Goal: Feedback & Contribution: Submit feedback/report problem

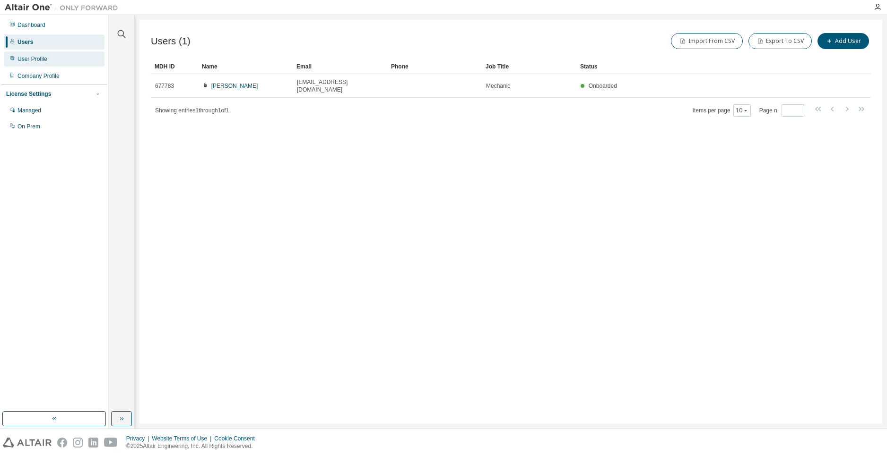
click at [58, 58] on div "User Profile" at bounding box center [54, 59] width 101 height 15
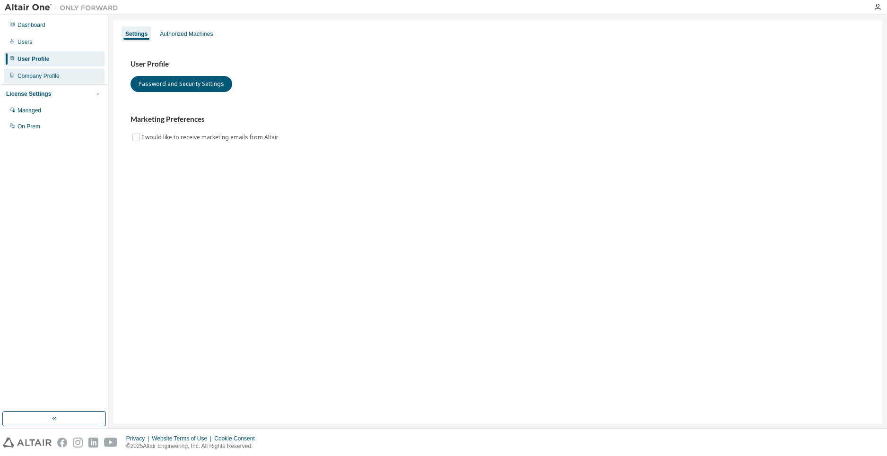
click at [68, 73] on div "Company Profile" at bounding box center [54, 76] width 101 height 15
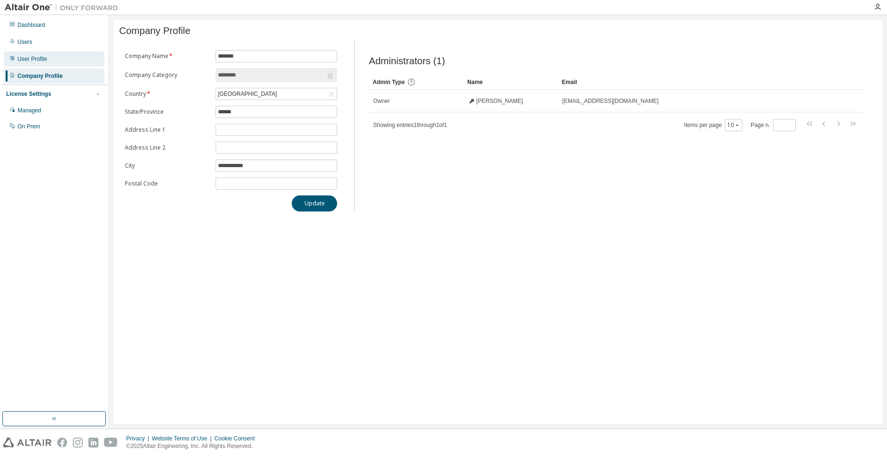
click at [62, 58] on div "User Profile" at bounding box center [54, 59] width 101 height 15
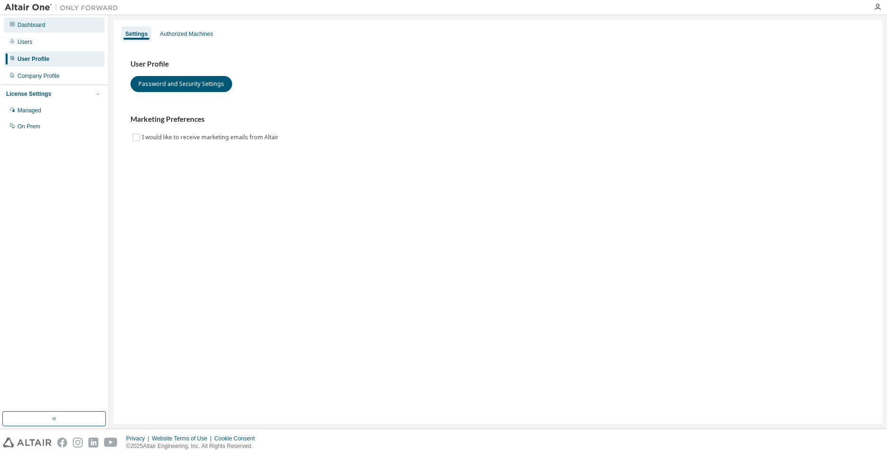
click at [66, 32] on div "Dashboard Users User Profile Company Profile License Settings Managed On Prem" at bounding box center [53, 76] width 105 height 119
click at [66, 25] on div "Dashboard" at bounding box center [54, 24] width 101 height 15
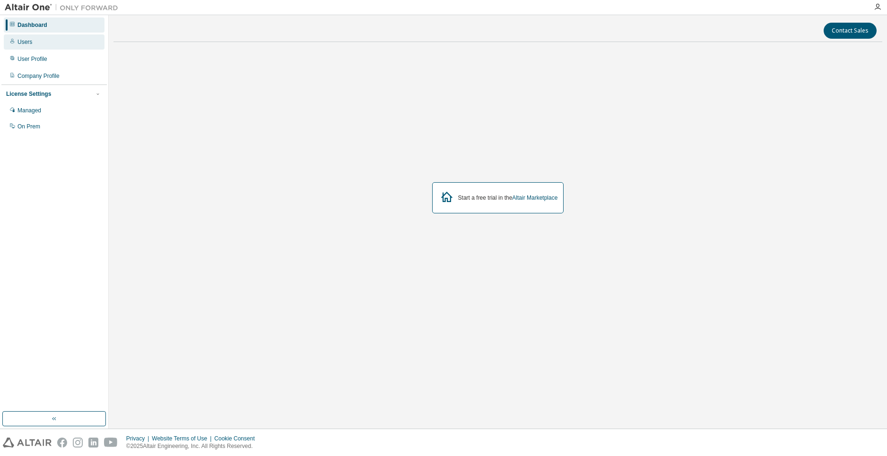
click at [60, 41] on div "Users" at bounding box center [54, 41] width 101 height 15
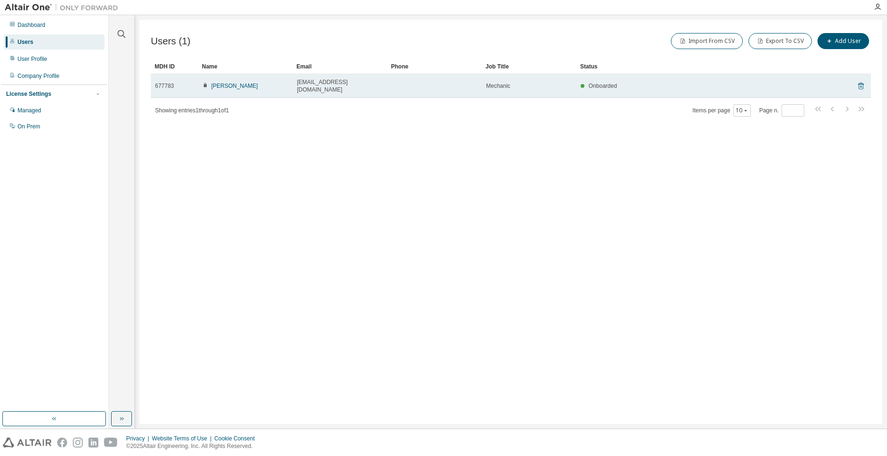
drag, startPoint x: 569, startPoint y: 86, endPoint x: 860, endPoint y: 81, distance: 290.7
click at [860, 83] on icon at bounding box center [861, 86] width 6 height 7
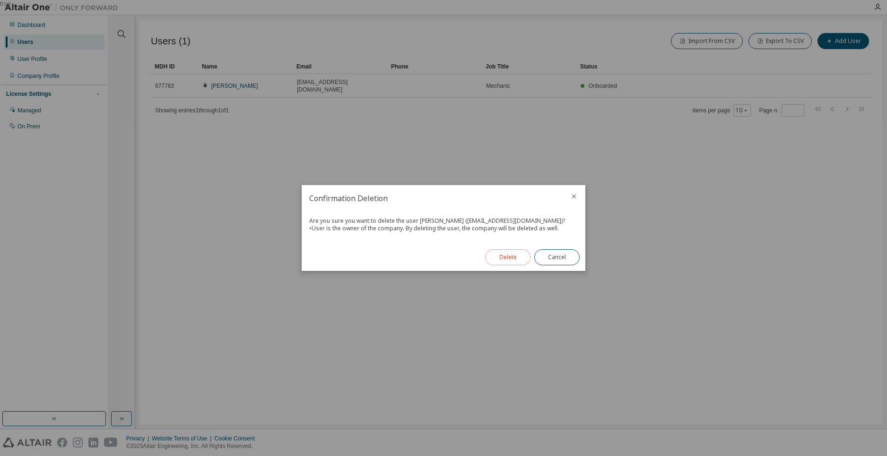
click at [503, 258] on button "Delete" at bounding box center [507, 258] width 45 height 16
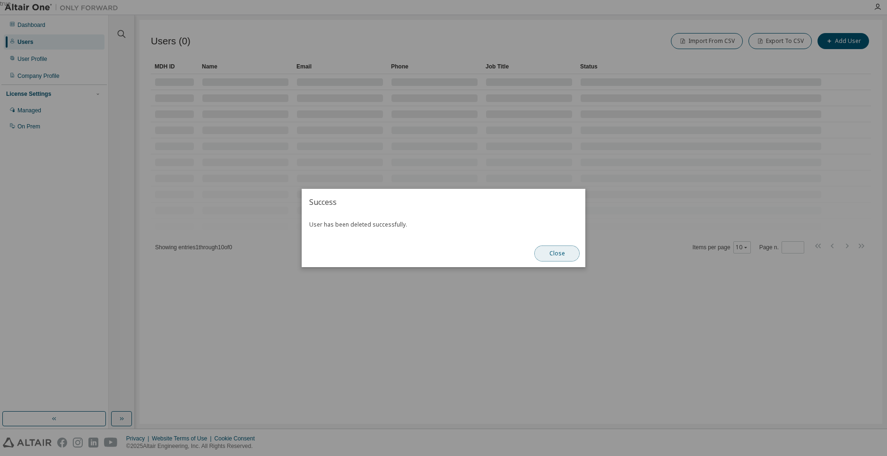
click at [558, 255] on button "Close" at bounding box center [556, 254] width 45 height 16
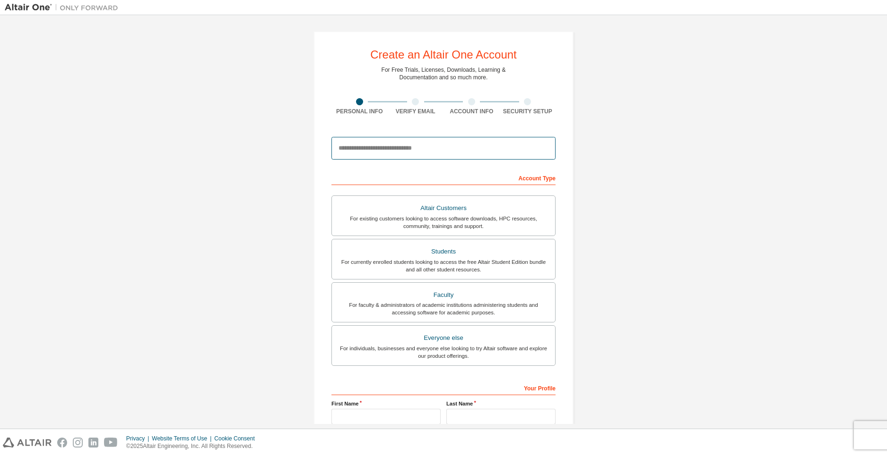
click at [437, 155] on input "email" at bounding box center [443, 148] width 224 height 23
type input "**********"
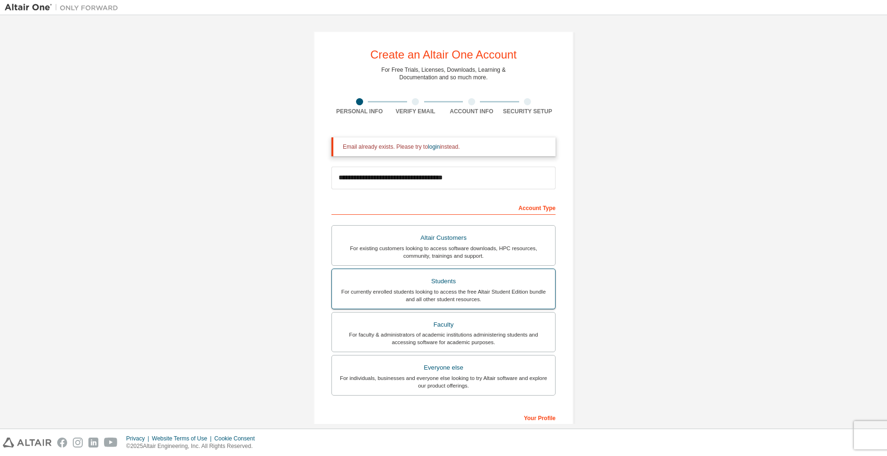
click at [473, 288] on div "For currently enrolled students looking to access the free Altair Student Editi…" at bounding box center [443, 295] width 212 height 15
click at [432, 146] on link "login" at bounding box center [434, 147] width 12 height 7
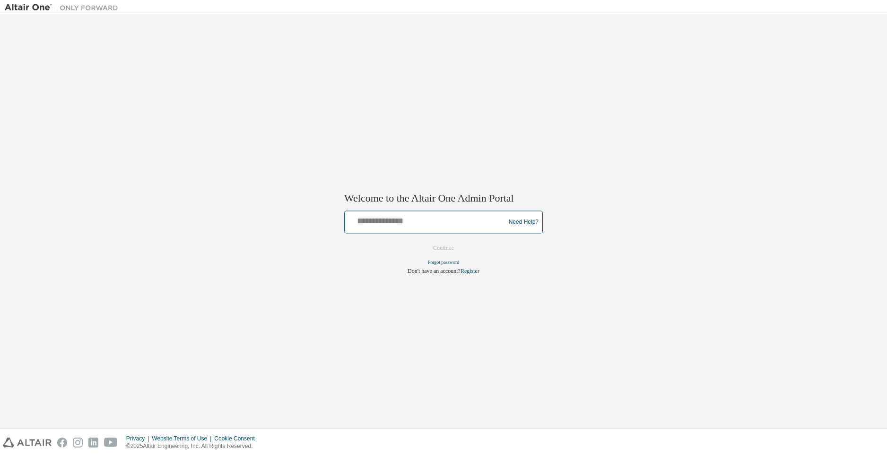
click at [450, 225] on input "text" at bounding box center [425, 221] width 155 height 14
type input "**********"
click at [444, 244] on button "Continue" at bounding box center [443, 248] width 41 height 14
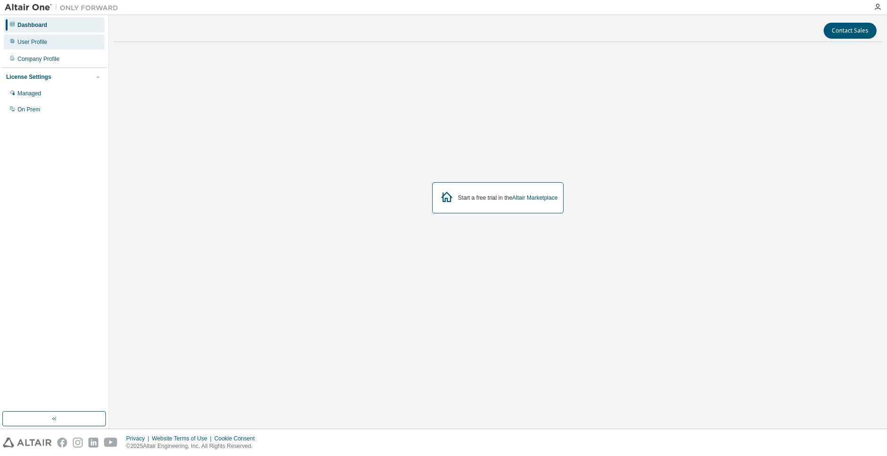
click at [46, 45] on div "User Profile" at bounding box center [54, 41] width 101 height 15
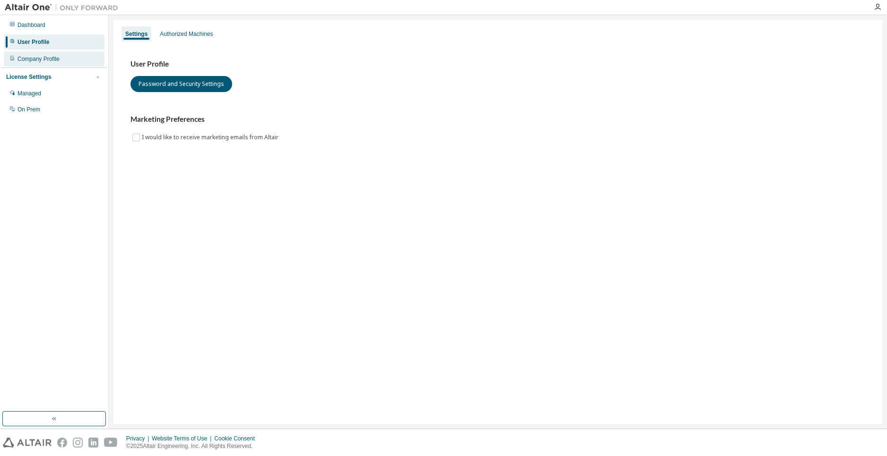
click at [45, 57] on div "Company Profile" at bounding box center [38, 59] width 42 height 8
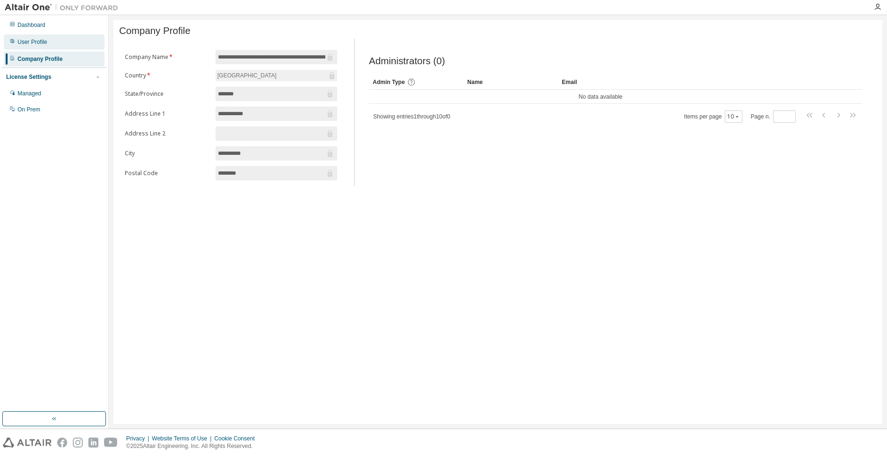
click at [47, 44] on div "User Profile" at bounding box center [54, 41] width 101 height 15
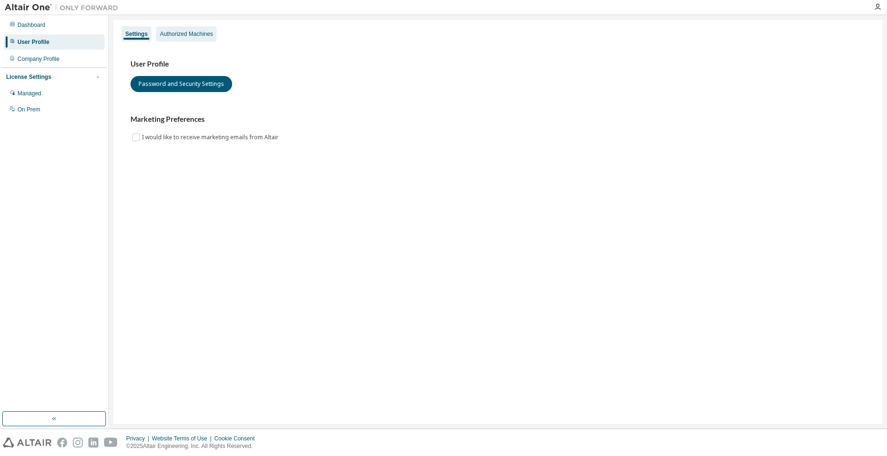
click at [174, 34] on div "Authorized Machines" at bounding box center [186, 34] width 53 height 8
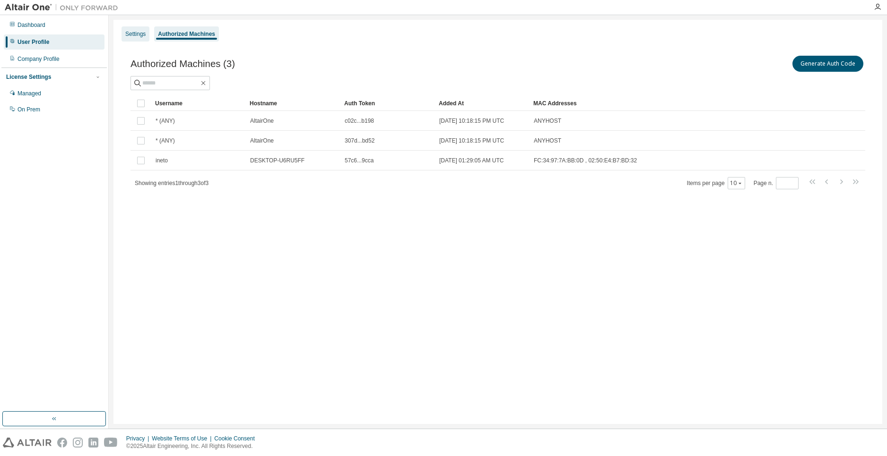
click at [145, 31] on div "Settings" at bounding box center [135, 34] width 20 height 8
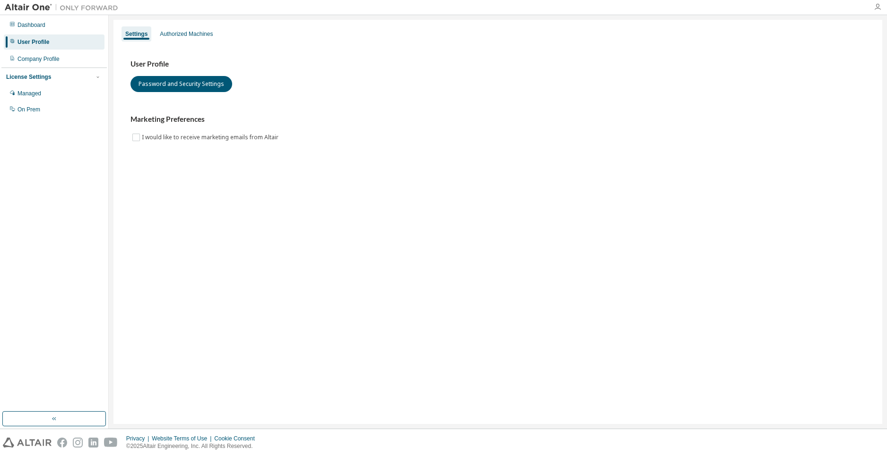
click at [875, 7] on icon "button" at bounding box center [877, 7] width 8 height 8
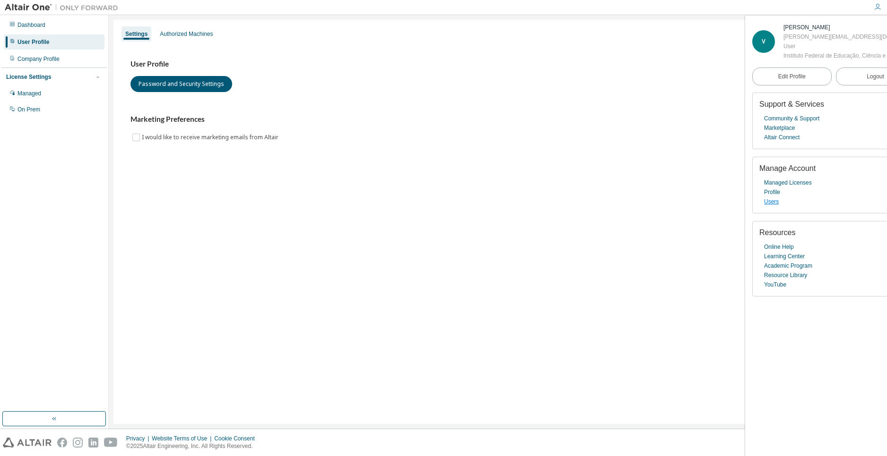
click at [775, 207] on link "Users" at bounding box center [771, 201] width 15 height 9
click at [776, 197] on link "Profile" at bounding box center [772, 192] width 16 height 9
click at [806, 86] on link "Edit Profile" at bounding box center [791, 77] width 79 height 18
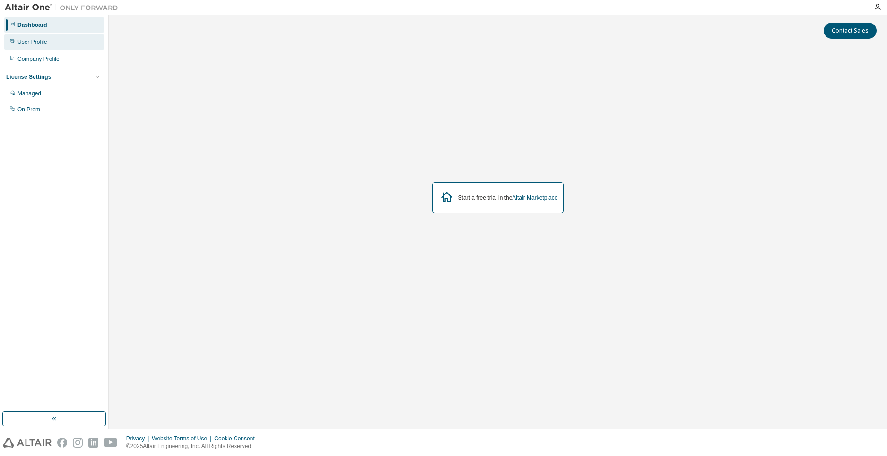
click at [42, 43] on div "User Profile" at bounding box center [32, 42] width 30 height 8
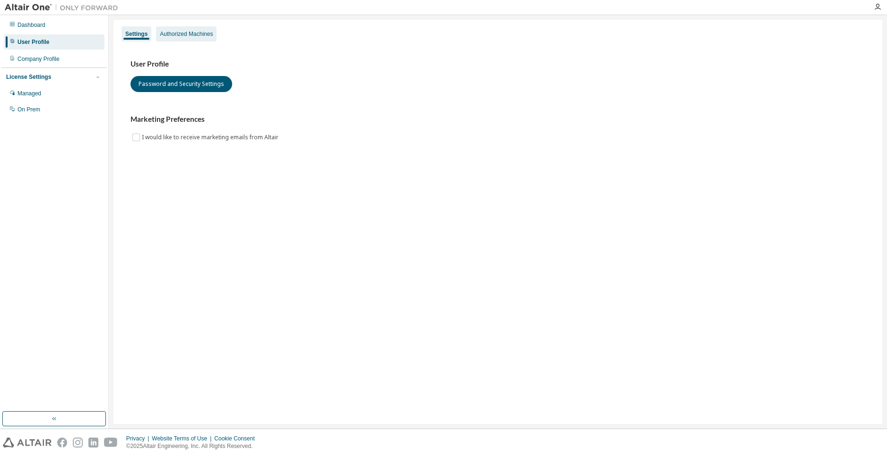
click at [197, 32] on div "Authorized Machines" at bounding box center [186, 34] width 53 height 8
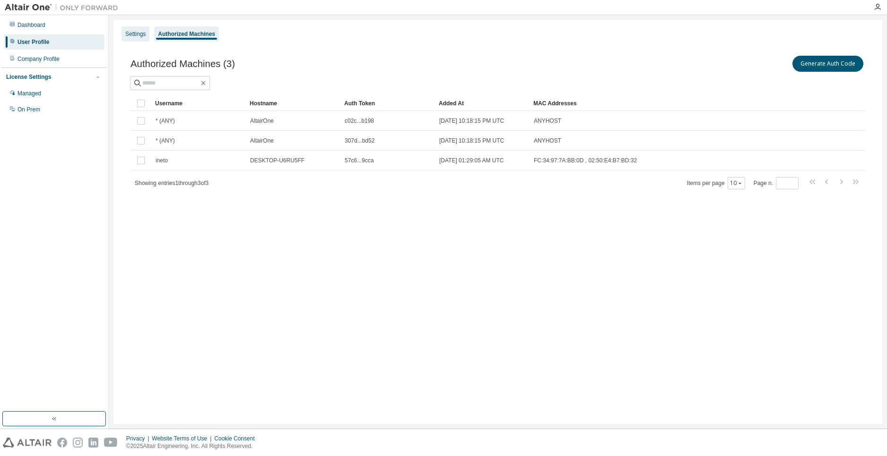
click at [133, 36] on div "Settings" at bounding box center [135, 34] width 20 height 8
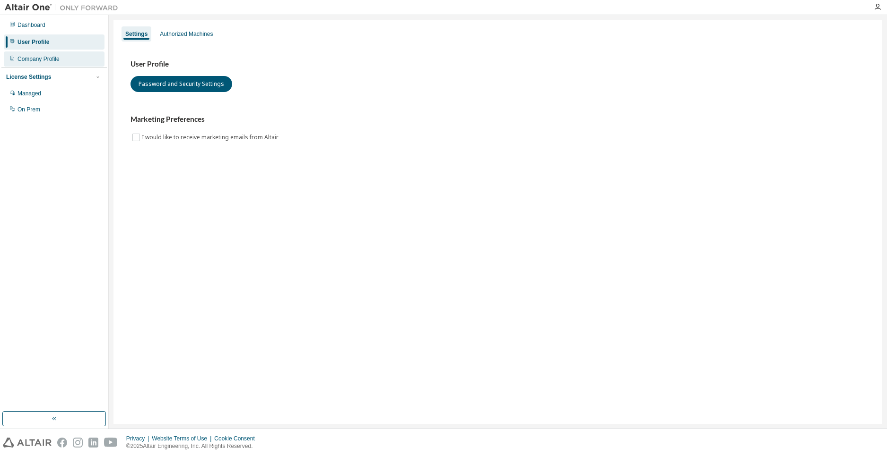
click at [67, 53] on div "Company Profile" at bounding box center [54, 59] width 101 height 15
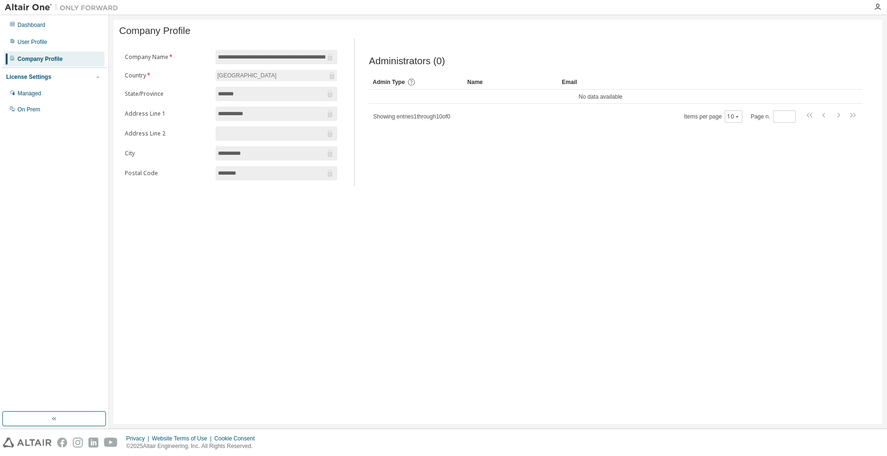
click at [269, 62] on input "**********" at bounding box center [272, 56] width 108 height 9
drag, startPoint x: 42, startPoint y: 89, endPoint x: 31, endPoint y: 95, distance: 11.6
click at [40, 91] on div "Managed" at bounding box center [54, 93] width 101 height 15
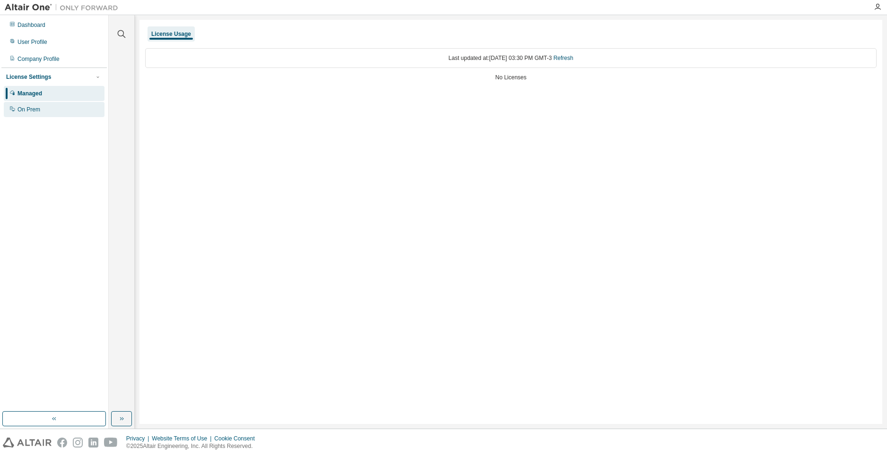
click at [50, 103] on div "On Prem" at bounding box center [54, 109] width 101 height 15
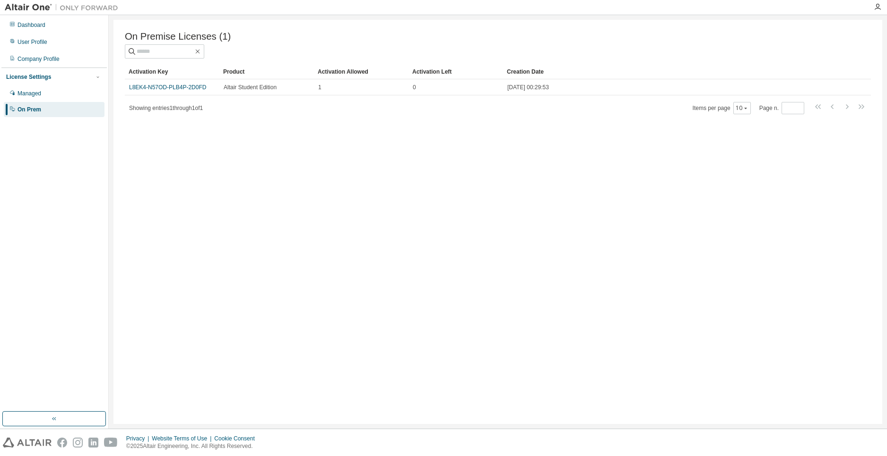
click at [396, 103] on div "Showing entries 1 through 1 of 1 Items per page 10 Page n. *" at bounding box center [498, 108] width 746 height 14
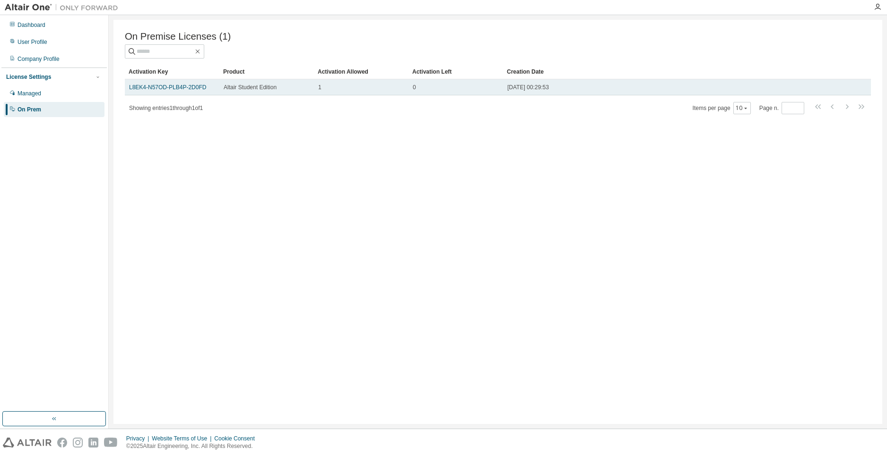
click at [399, 91] on div "1" at bounding box center [361, 88] width 86 height 8
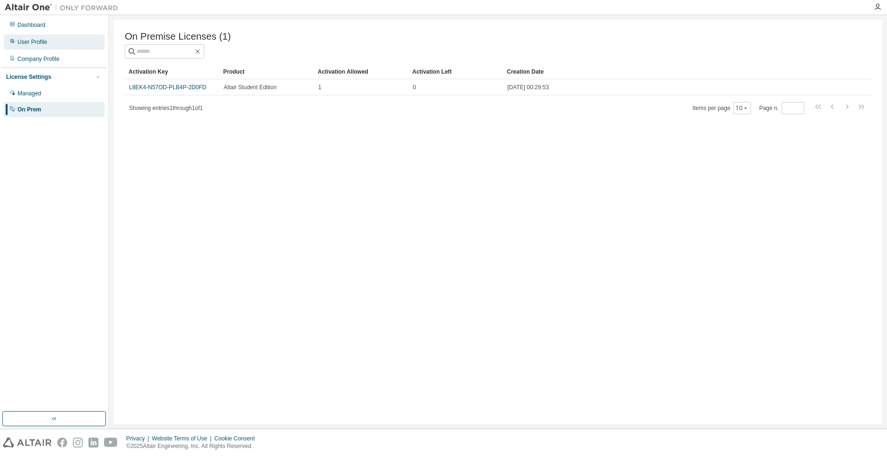
drag, startPoint x: 254, startPoint y: 93, endPoint x: 27, endPoint y: 37, distance: 233.7
click at [27, 37] on div "User Profile" at bounding box center [54, 41] width 101 height 15
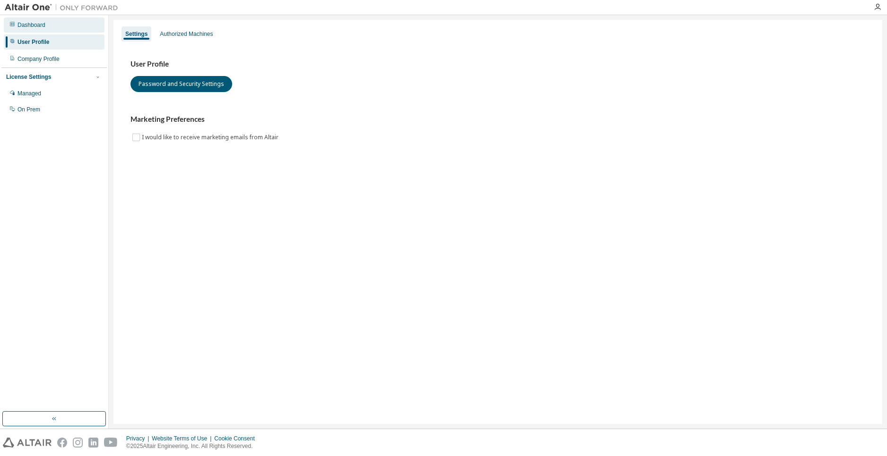
click at [69, 27] on div "Dashboard" at bounding box center [54, 24] width 101 height 15
click at [60, 28] on div "Dashboard" at bounding box center [54, 24] width 101 height 15
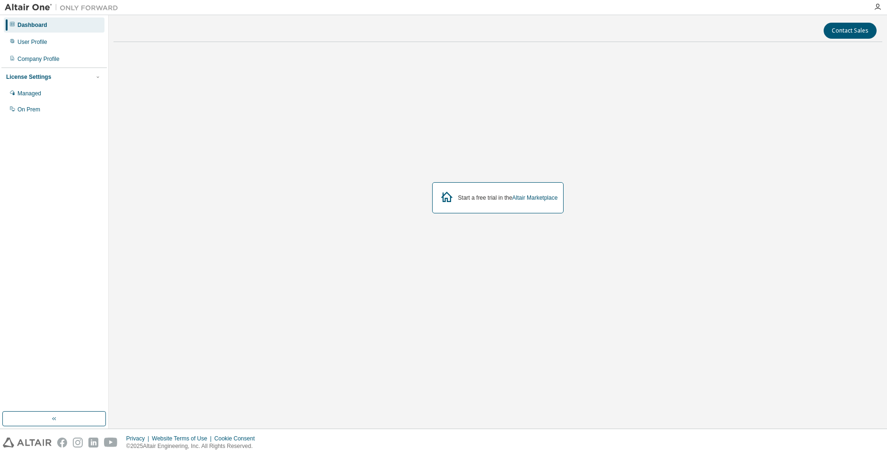
click at [60, 28] on div "Dashboard" at bounding box center [54, 24] width 101 height 15
click at [66, 34] on div "Dashboard User Profile Company Profile License Settings Managed On Prem" at bounding box center [53, 68] width 105 height 102
click at [72, 46] on div "User Profile" at bounding box center [54, 41] width 101 height 15
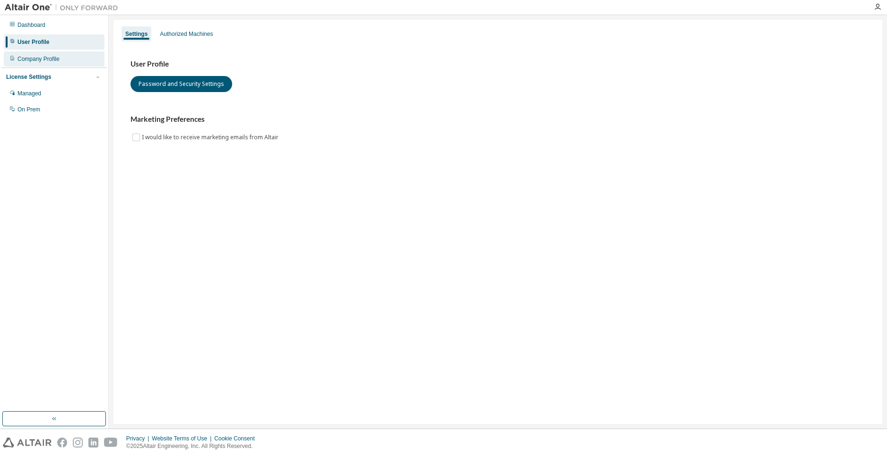
click at [74, 60] on div "Company Profile" at bounding box center [54, 59] width 101 height 15
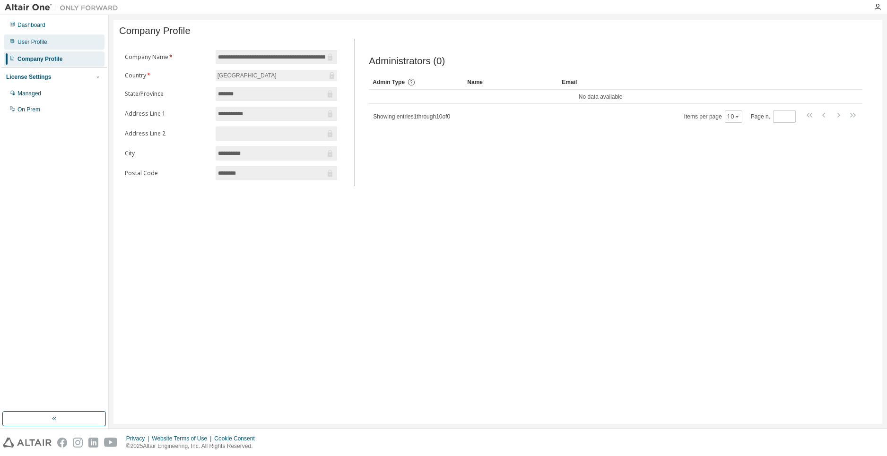
click at [78, 46] on div "User Profile" at bounding box center [54, 41] width 101 height 15
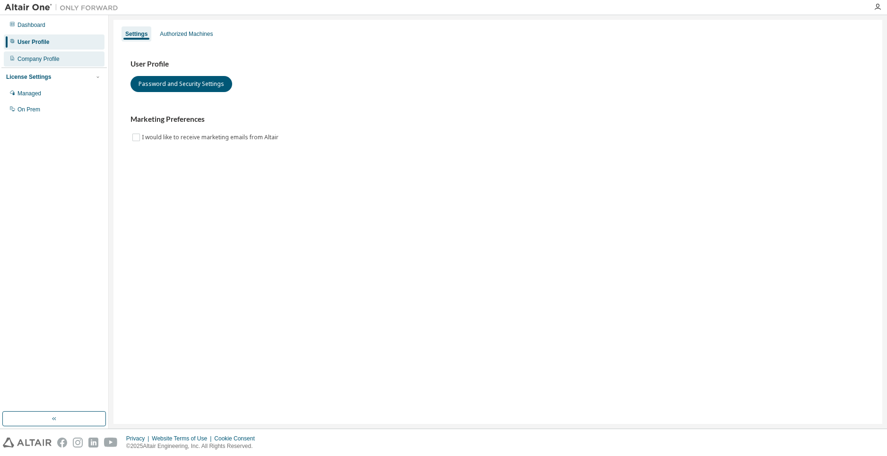
click at [86, 61] on div "Company Profile" at bounding box center [54, 59] width 101 height 15
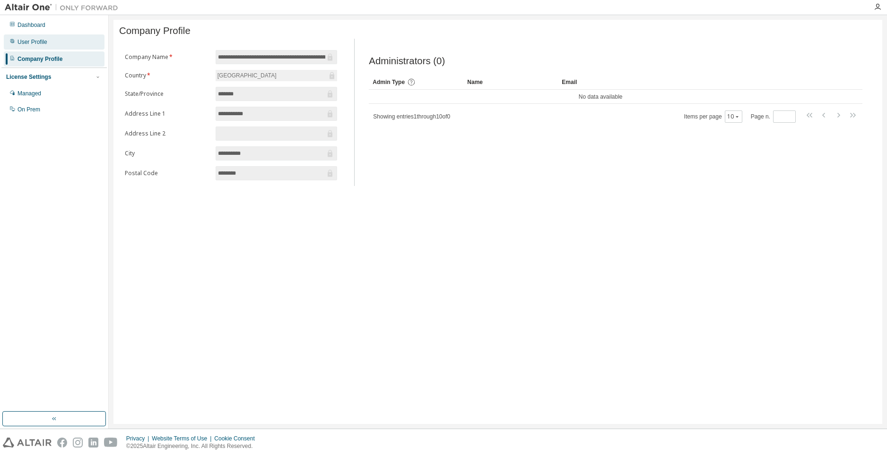
click at [20, 46] on div "User Profile" at bounding box center [54, 41] width 101 height 15
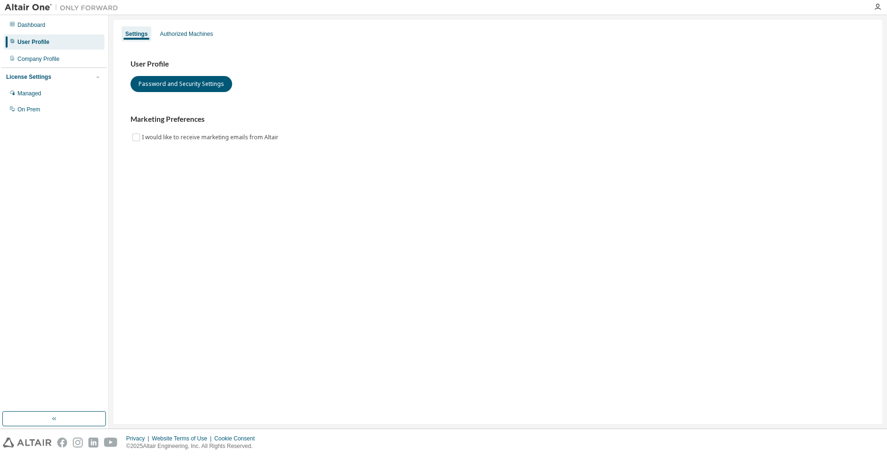
click at [38, 34] on div "Dashboard User Profile Company Profile License Settings Managed On Prem" at bounding box center [53, 68] width 105 height 102
click at [44, 24] on div "Dashboard" at bounding box center [31, 25] width 28 height 8
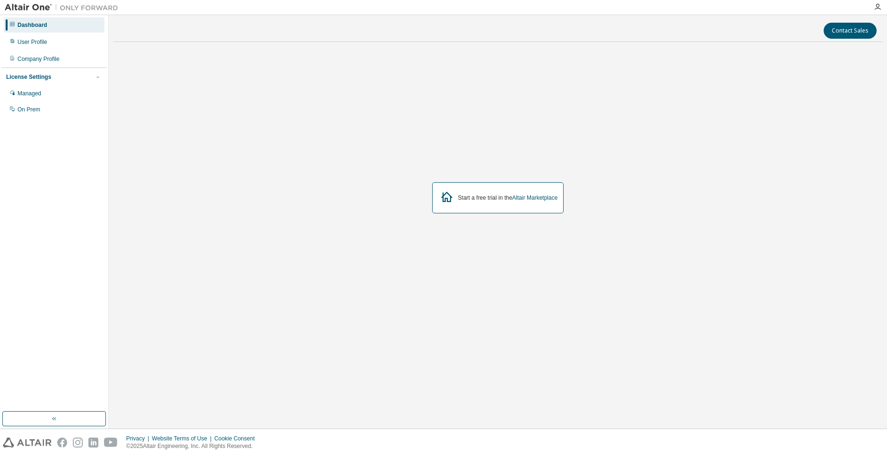
click at [881, 2] on div at bounding box center [877, 7] width 19 height 14
click at [880, 2] on div at bounding box center [877, 7] width 19 height 14
click at [879, 2] on div at bounding box center [877, 7] width 19 height 14
click at [875, 2] on div at bounding box center [877, 7] width 19 height 14
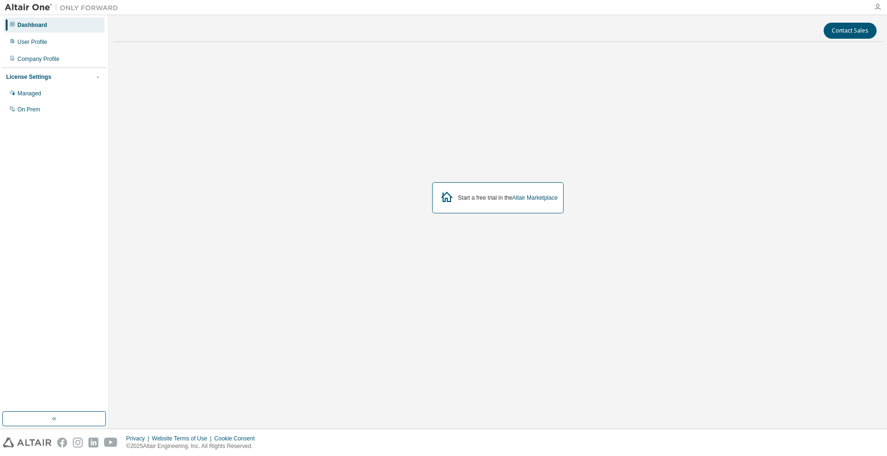
click at [876, 6] on icon "button" at bounding box center [877, 7] width 8 height 8
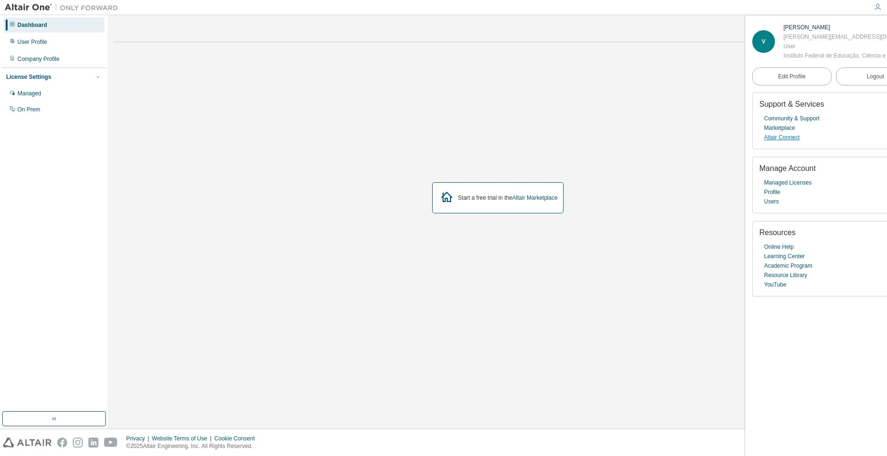
click at [782, 142] on link "Altair Connect" at bounding box center [781, 137] width 35 height 9
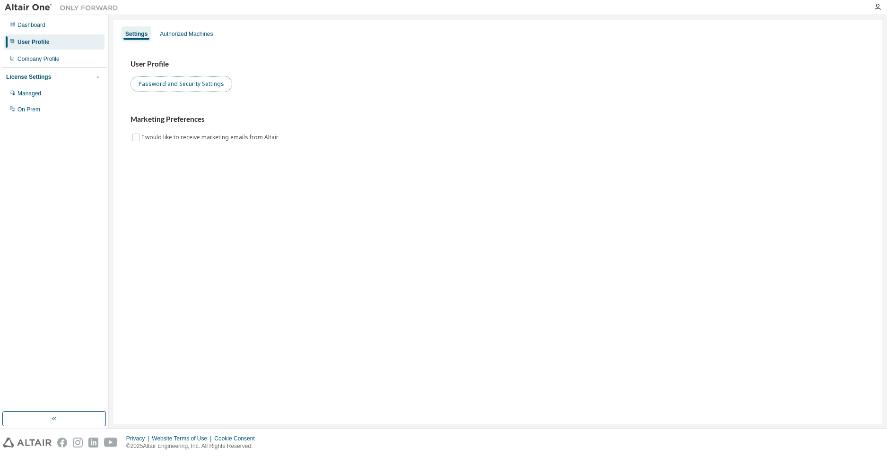
click at [171, 80] on button "Password and Security Settings" at bounding box center [181, 84] width 102 height 16
click at [206, 41] on div "Authorized Machines" at bounding box center [186, 33] width 60 height 15
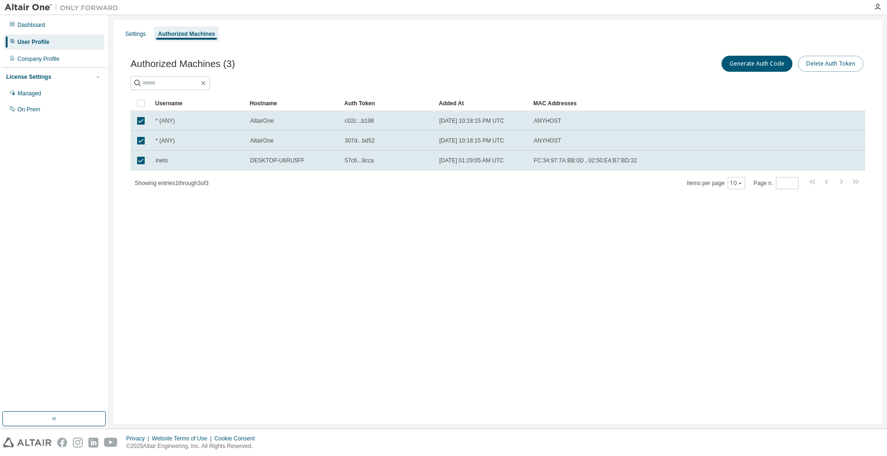
click at [845, 66] on button "Delete Auth Token" at bounding box center [830, 64] width 65 height 16
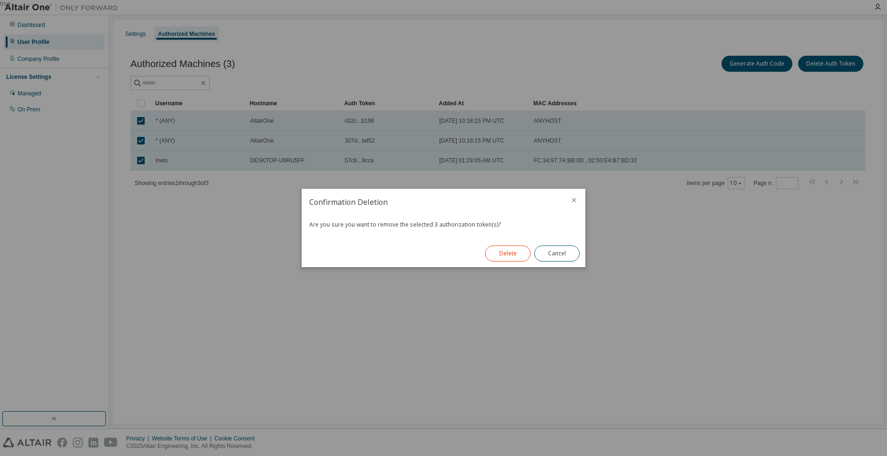
click at [523, 254] on button "Delete" at bounding box center [507, 254] width 45 height 16
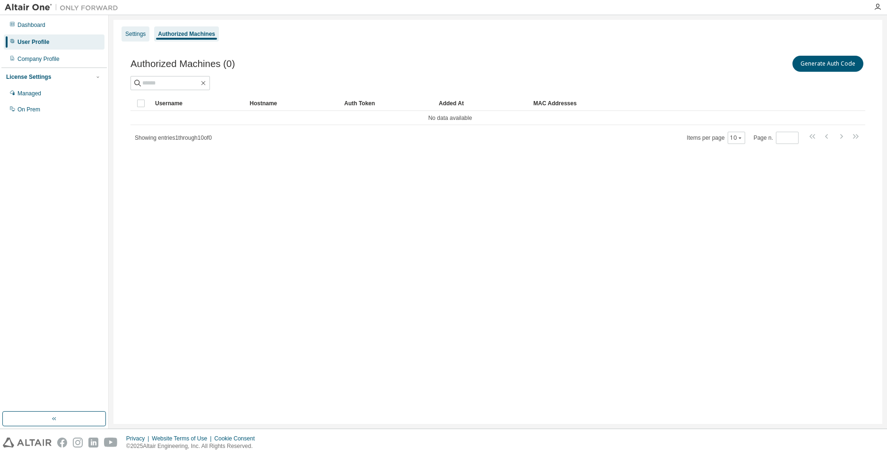
click at [145, 37] on div "Settings" at bounding box center [135, 34] width 20 height 8
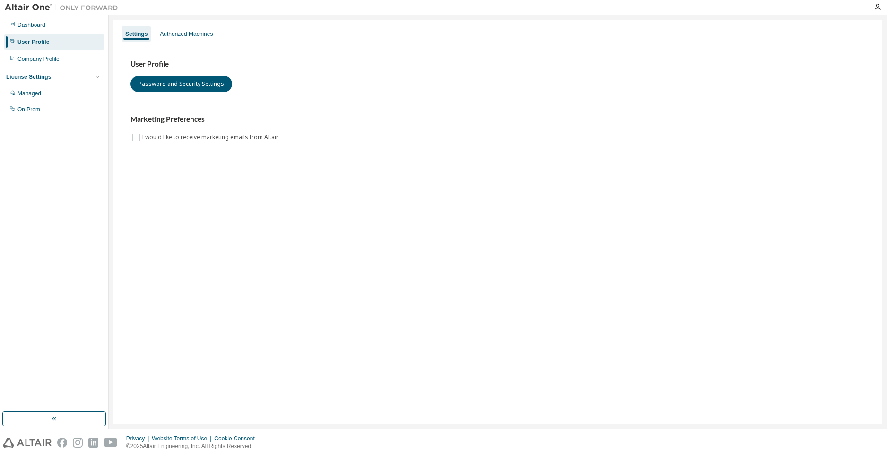
click at [198, 43] on div "User Profile Password and Security Settings Marketing Preferences I would like …" at bounding box center [497, 107] width 757 height 129
click at [199, 35] on div "Authorized Machines" at bounding box center [186, 34] width 53 height 8
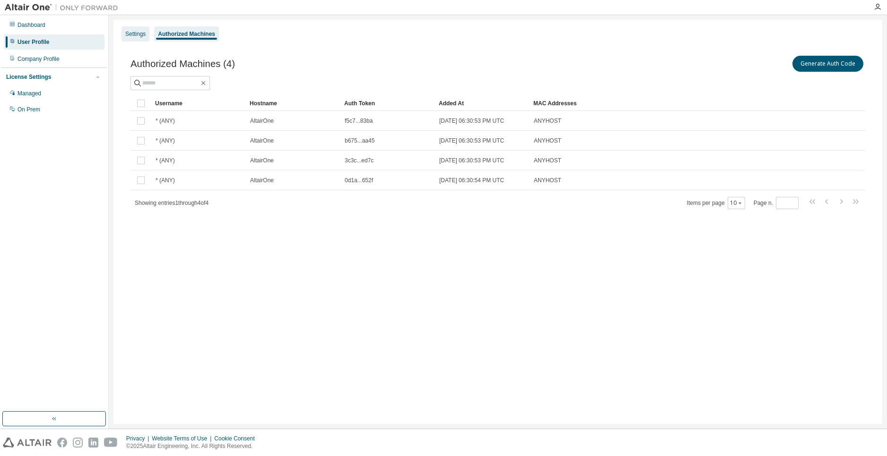
drag, startPoint x: 118, startPoint y: 39, endPoint x: 129, endPoint y: 31, distance: 14.0
click at [120, 38] on div "Settings Authorized Machines Authorized Machines (4) Generate Auth Code Clear L…" at bounding box center [497, 222] width 768 height 405
drag, startPoint x: 129, startPoint y: 31, endPoint x: 171, endPoint y: 32, distance: 41.6
click at [130, 31] on div "Settings" at bounding box center [135, 34] width 20 height 8
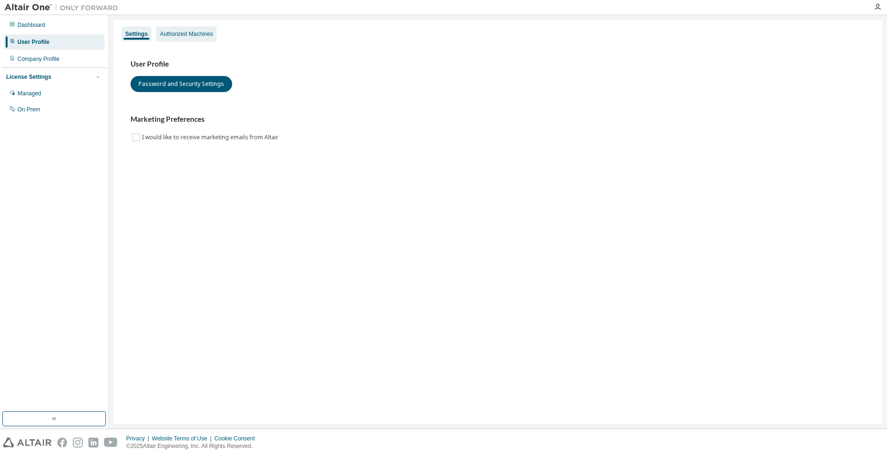
click at [177, 33] on div "Authorized Machines" at bounding box center [186, 34] width 53 height 8
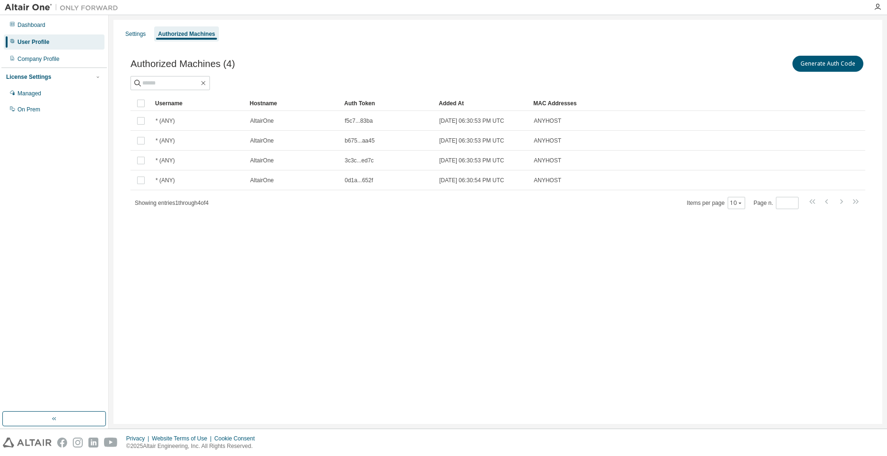
click at [149, 33] on div "Settings Authorized Machines" at bounding box center [497, 34] width 757 height 17
click at [148, 33] on div "Settings" at bounding box center [135, 33] width 28 height 15
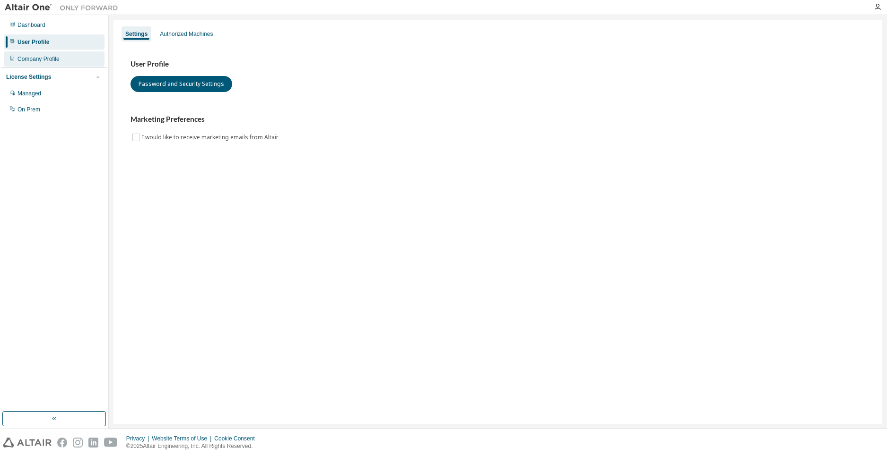
click at [95, 60] on div "Company Profile" at bounding box center [54, 59] width 101 height 15
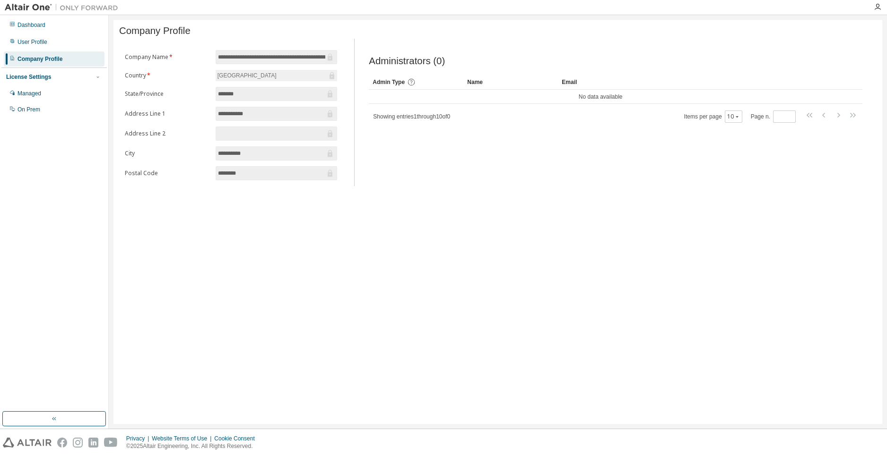
click at [252, 116] on input "**********" at bounding box center [272, 113] width 108 height 9
drag, startPoint x: 252, startPoint y: 116, endPoint x: 219, endPoint y: 115, distance: 33.1
click at [219, 115] on input "**********" at bounding box center [272, 113] width 108 height 9
click at [279, 153] on input "**********" at bounding box center [272, 153] width 108 height 9
drag, startPoint x: 258, startPoint y: 153, endPoint x: 210, endPoint y: 156, distance: 48.3
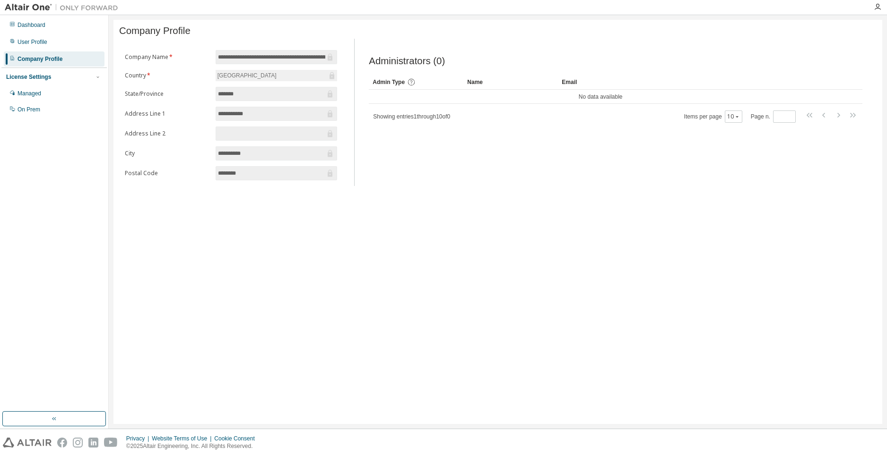
click at [210, 156] on form "**********" at bounding box center [231, 115] width 212 height 130
click at [249, 181] on span "********" at bounding box center [276, 173] width 122 height 14
drag, startPoint x: 220, startPoint y: 172, endPoint x: 201, endPoint y: 172, distance: 19.4
click at [201, 172] on form "**********" at bounding box center [231, 115] width 212 height 130
click at [207, 182] on div "**********" at bounding box center [231, 118] width 224 height 136
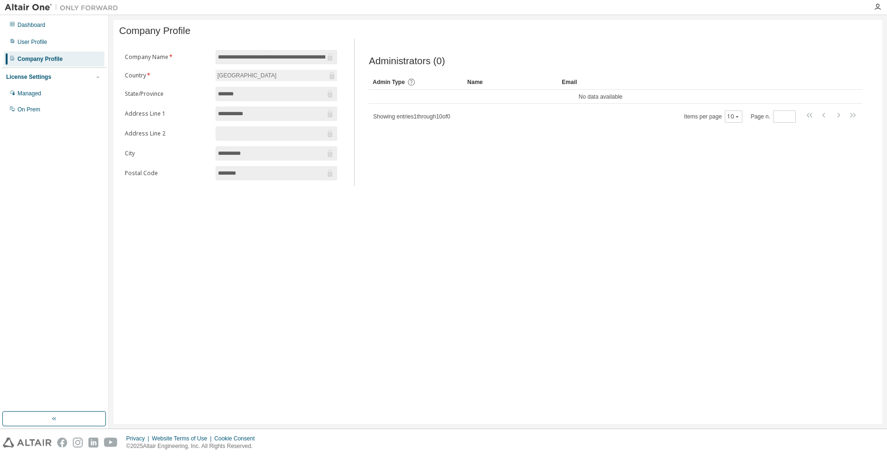
click at [53, 52] on div "Company Profile" at bounding box center [54, 59] width 101 height 15
click at [53, 47] on div "User Profile" at bounding box center [54, 41] width 101 height 15
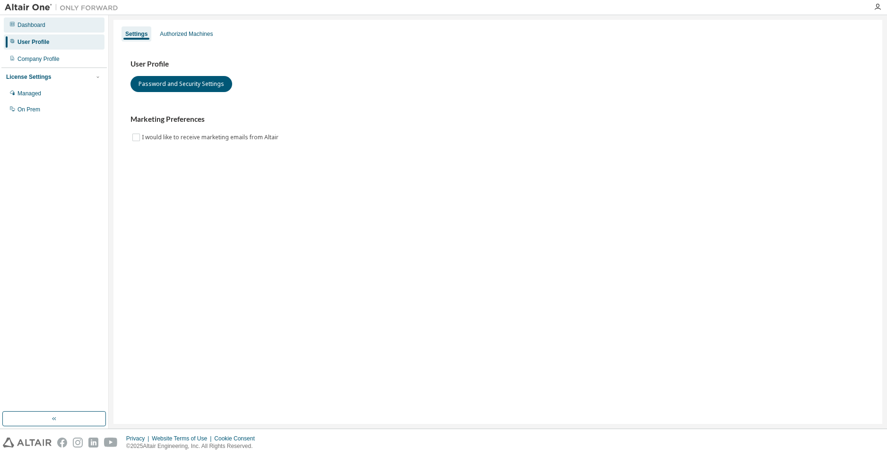
click at [50, 27] on div "Dashboard" at bounding box center [54, 24] width 101 height 15
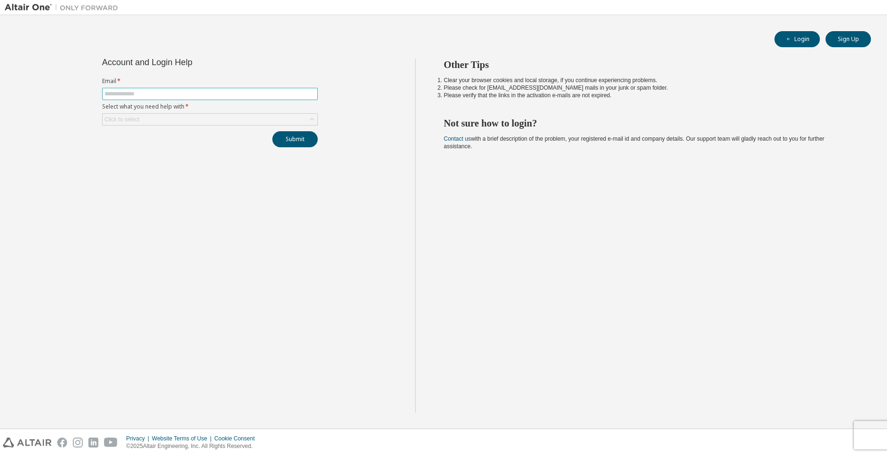
click at [227, 91] on input "text" at bounding box center [209, 94] width 211 height 8
type input "**********"
click at [159, 112] on form "**********" at bounding box center [209, 101] width 215 height 48
click at [168, 115] on div "Click to select" at bounding box center [210, 119] width 215 height 11
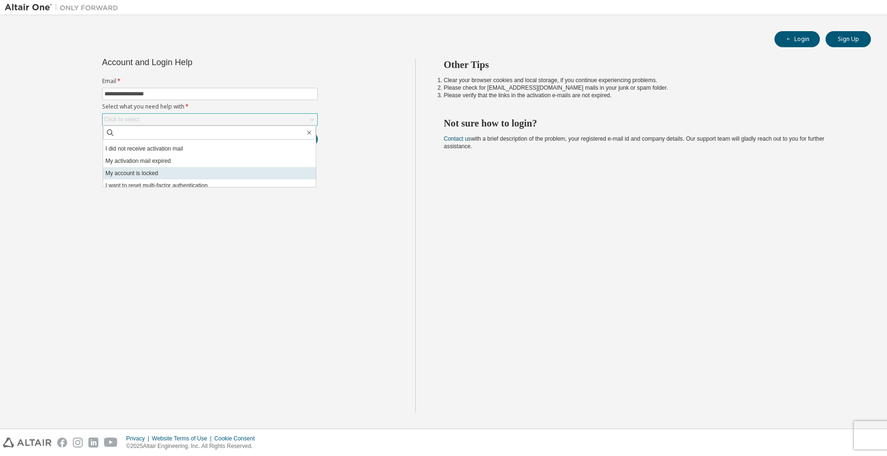
scroll to position [26, 0]
click at [368, 237] on div "**********" at bounding box center [210, 236] width 410 height 354
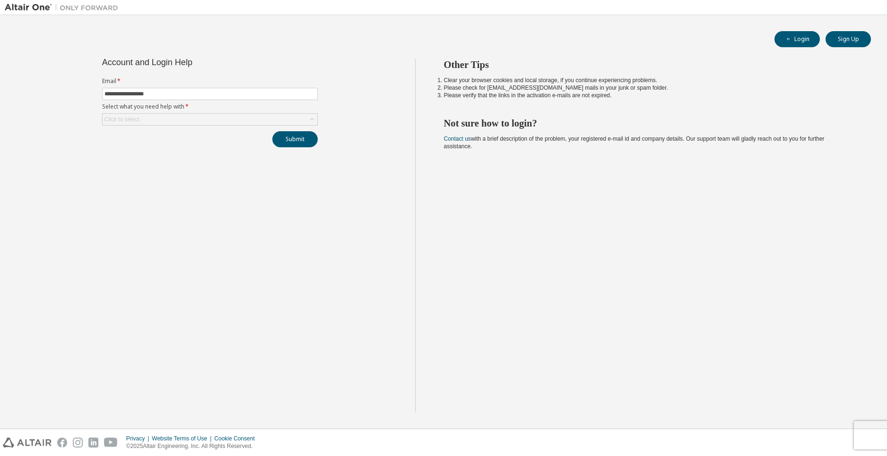
click at [44, 9] on img at bounding box center [64, 7] width 118 height 9
click at [794, 37] on button "Login" at bounding box center [796, 39] width 45 height 16
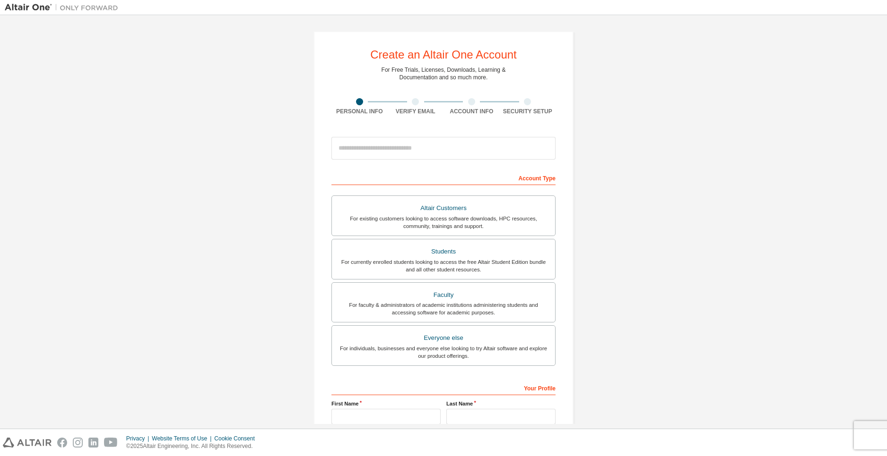
drag, startPoint x: 454, startPoint y: 176, endPoint x: 457, endPoint y: 167, distance: 9.0
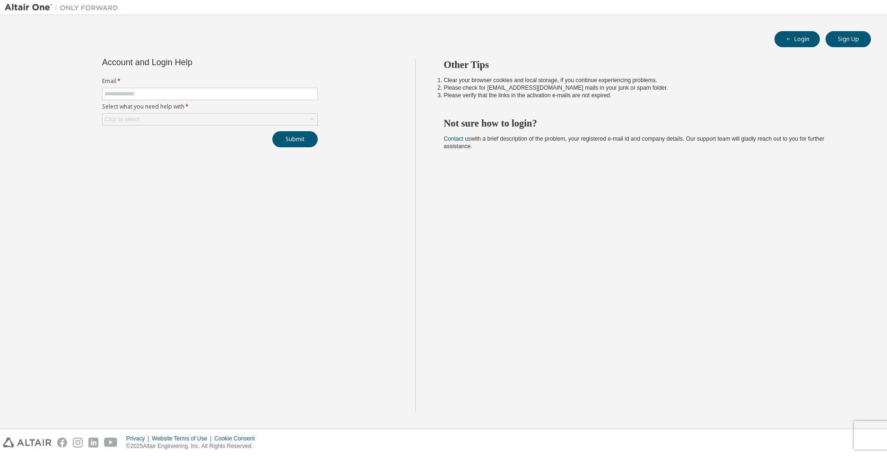
click at [260, 110] on label "Select what you need help with *" at bounding box center [209, 107] width 215 height 8
click at [260, 111] on form "Email * Select what you need help with * Click to select" at bounding box center [209, 101] width 215 height 48
click at [179, 86] on form "Email * Select what you need help with * Click to select" at bounding box center [209, 101] width 215 height 48
click at [186, 97] on input "text" at bounding box center [209, 94] width 211 height 8
paste input "**********"
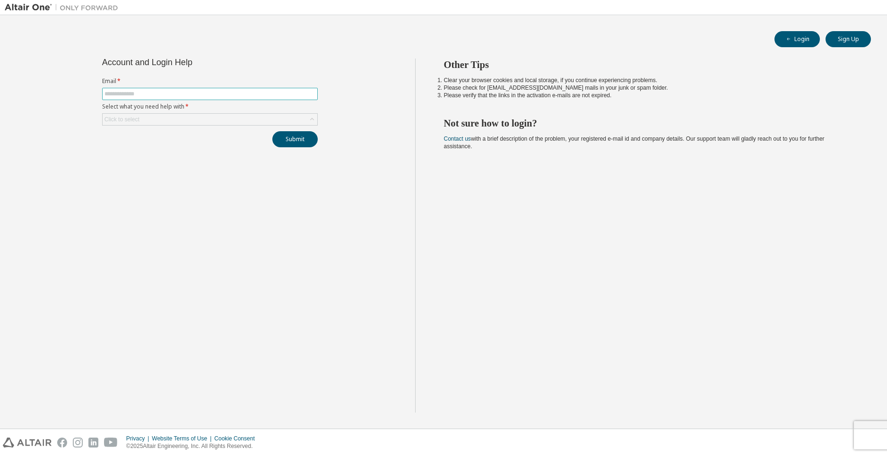
type input "**********"
click at [220, 96] on input "text" at bounding box center [209, 94] width 211 height 8
type input "**********"
click at [185, 116] on div "Click to select" at bounding box center [210, 119] width 215 height 11
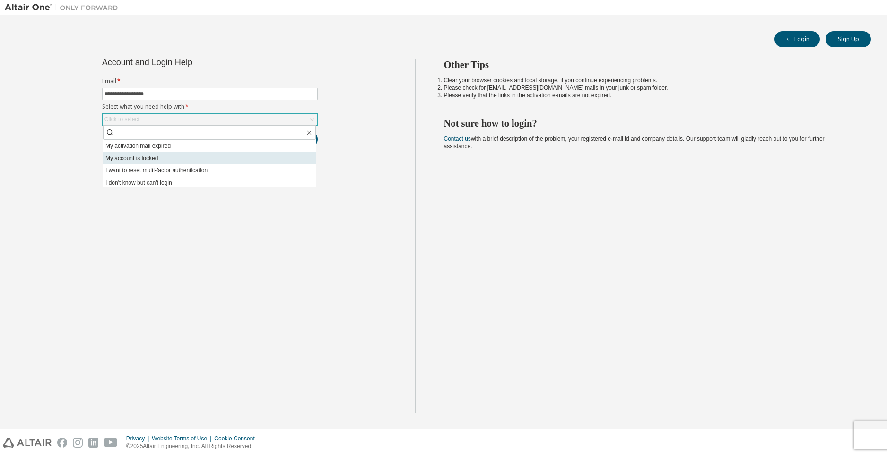
scroll to position [26, 0]
click at [158, 182] on li "I don't know but can't login" at bounding box center [209, 181] width 213 height 12
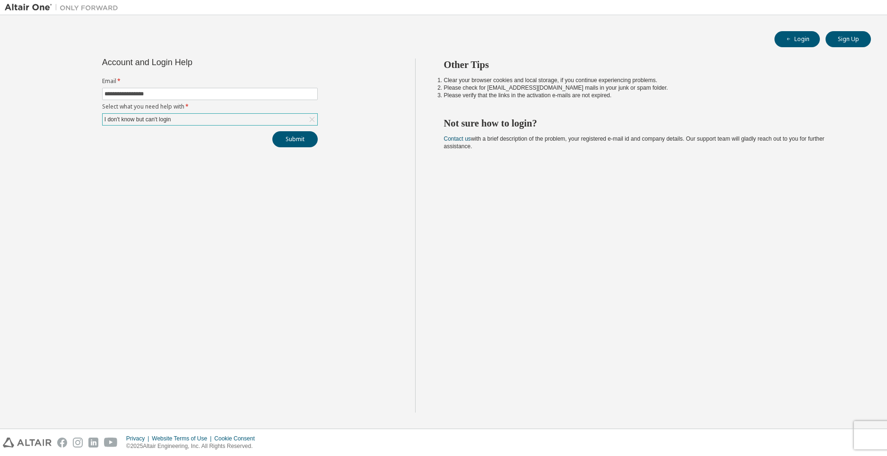
click at [303, 148] on div "**********" at bounding box center [210, 236] width 410 height 354
click at [297, 140] on button "Submit" at bounding box center [294, 139] width 45 height 16
